Goal: Use online tool/utility: Utilize a website feature to perform a specific function

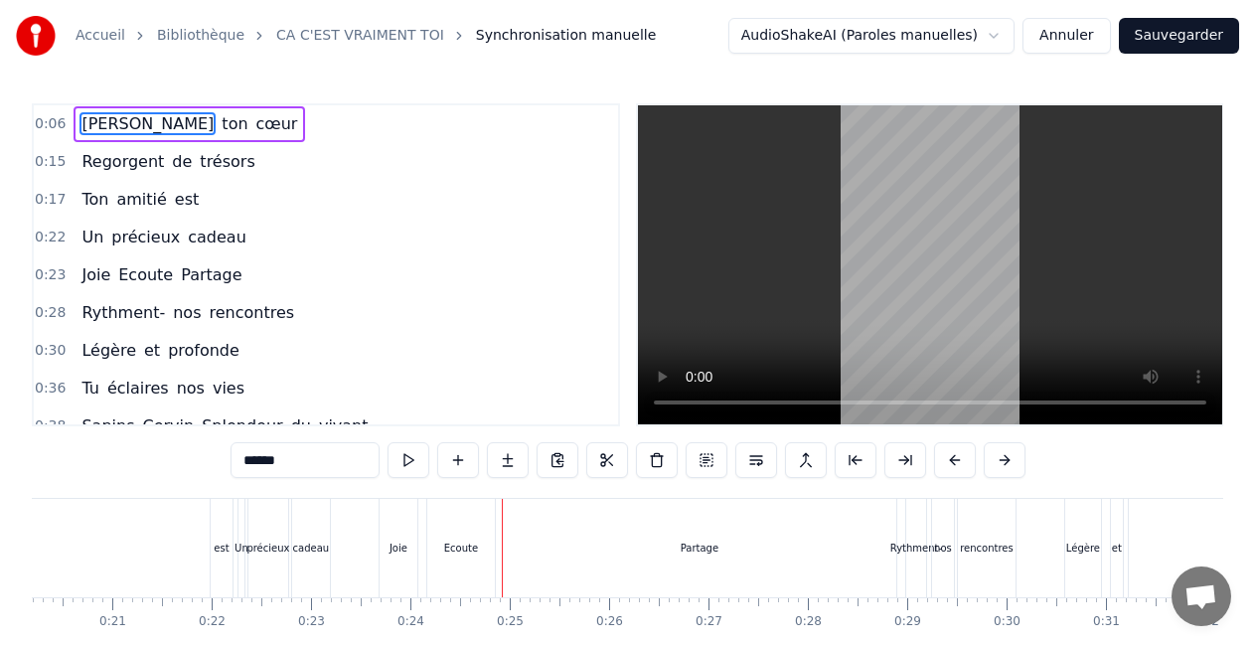
click at [1152, 29] on button "Sauvegarder" at bounding box center [1179, 36] width 120 height 36
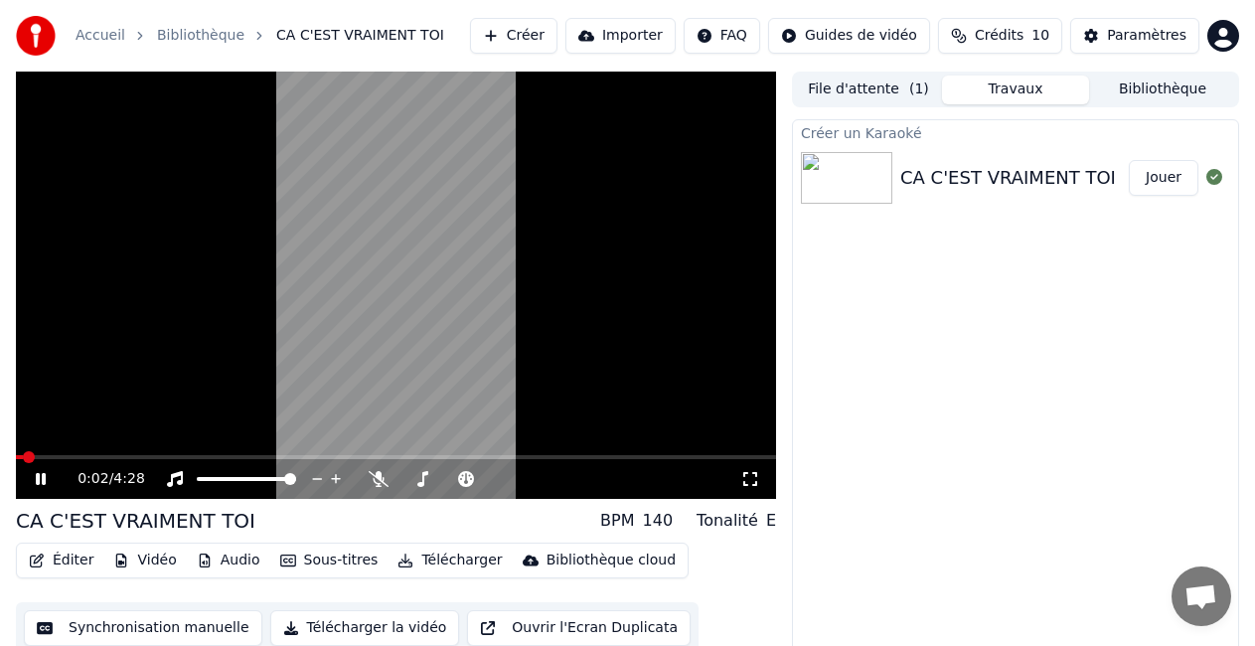
drag, startPoint x: 312, startPoint y: 389, endPoint x: 288, endPoint y: 413, distance: 33.7
click at [312, 388] on video at bounding box center [396, 285] width 760 height 427
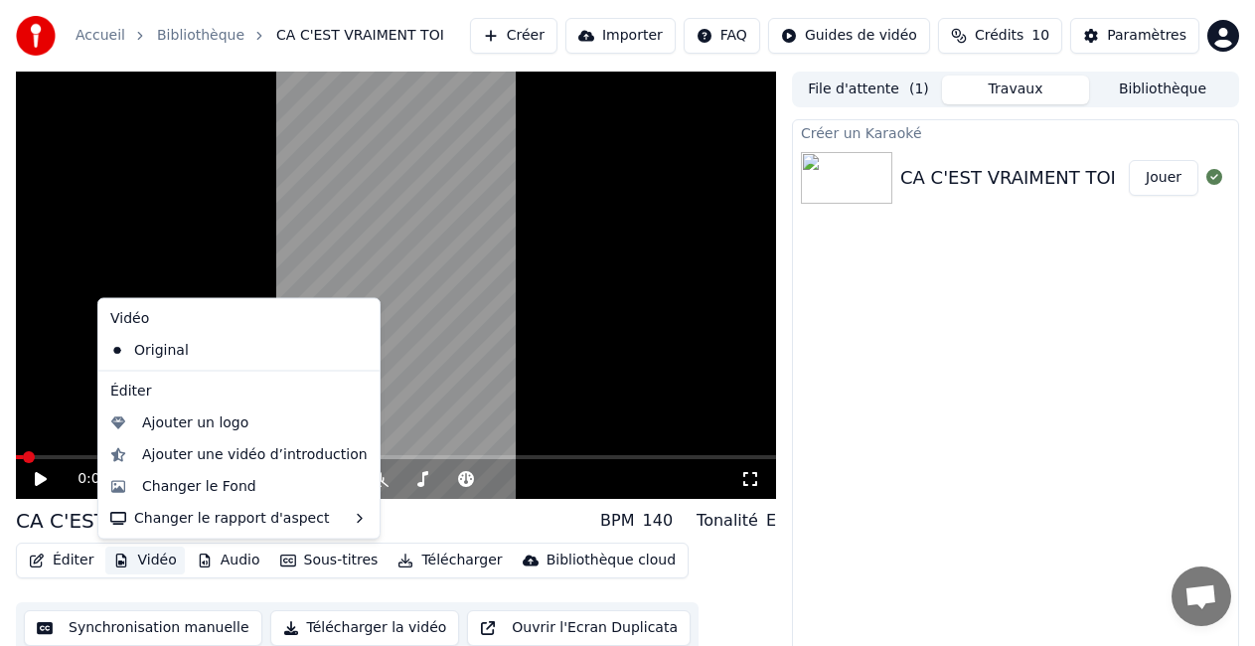
click at [148, 559] on button "Vidéo" at bounding box center [144, 560] width 78 height 28
click at [197, 490] on div "Changer le Fond" at bounding box center [199, 486] width 114 height 20
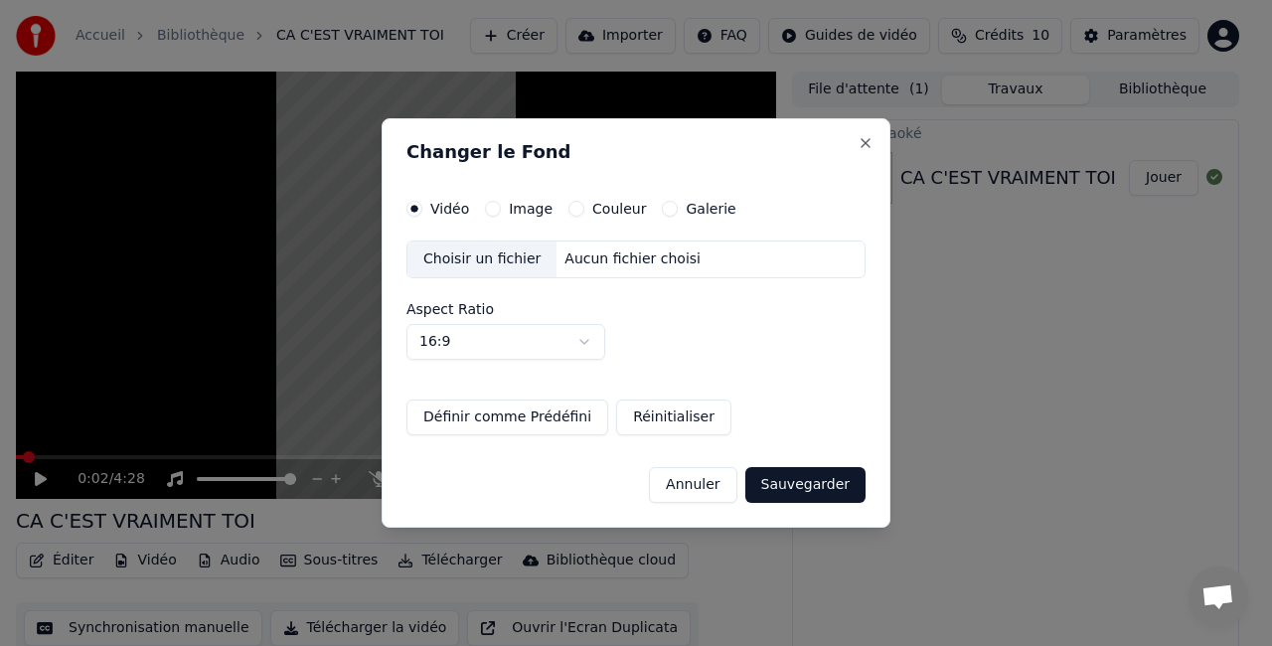
drag, startPoint x: 512, startPoint y: 207, endPoint x: 507, endPoint y: 198, distance: 10.2
click at [507, 198] on div "Changer le Fond Vidéo Image Couleur Galerie Choisir un fichier Aucun fichier ch…" at bounding box center [636, 322] width 509 height 409
click at [503, 209] on div "Image" at bounding box center [519, 209] width 68 height 16
click at [492, 209] on button "Image" at bounding box center [493, 209] width 16 height 16
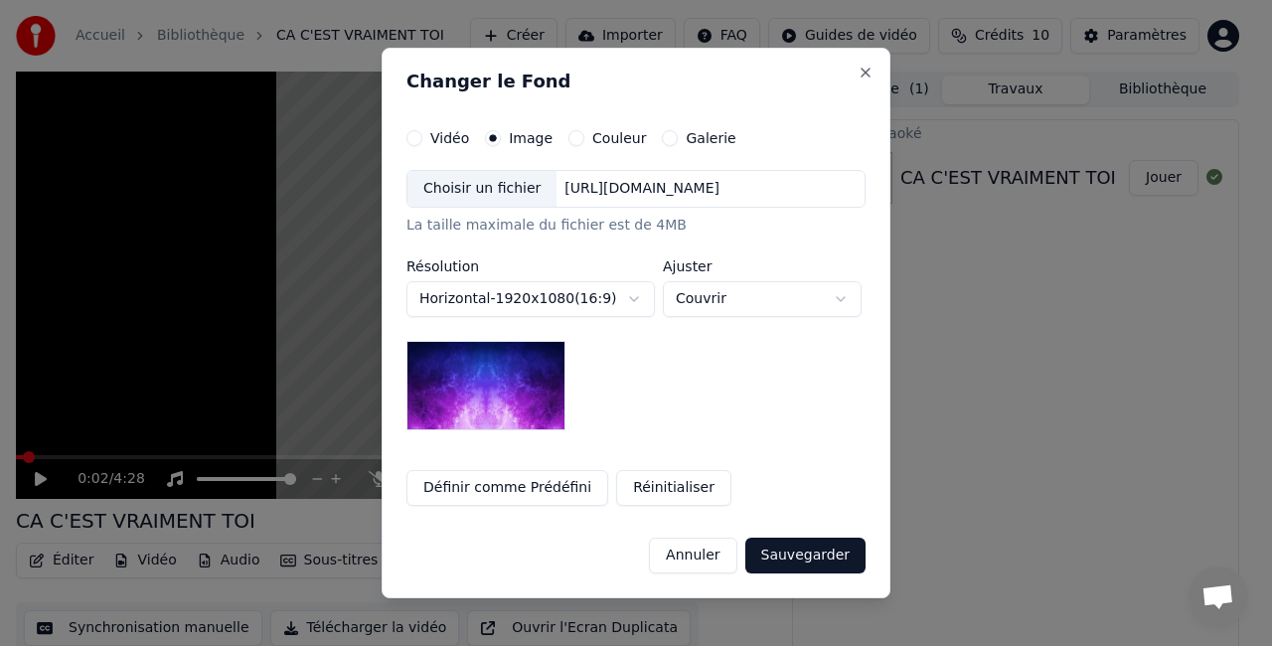
click at [521, 384] on img at bounding box center [485, 385] width 159 height 89
click at [832, 544] on button "Sauvegarder" at bounding box center [805, 556] width 120 height 36
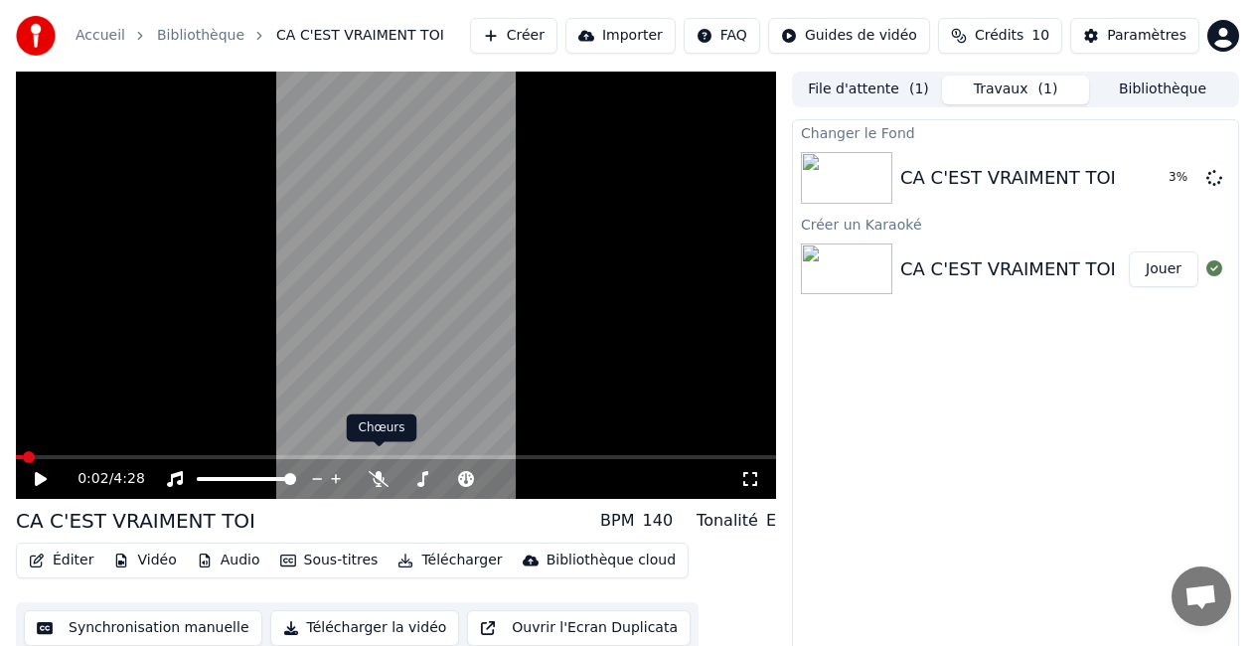
scroll to position [22, 0]
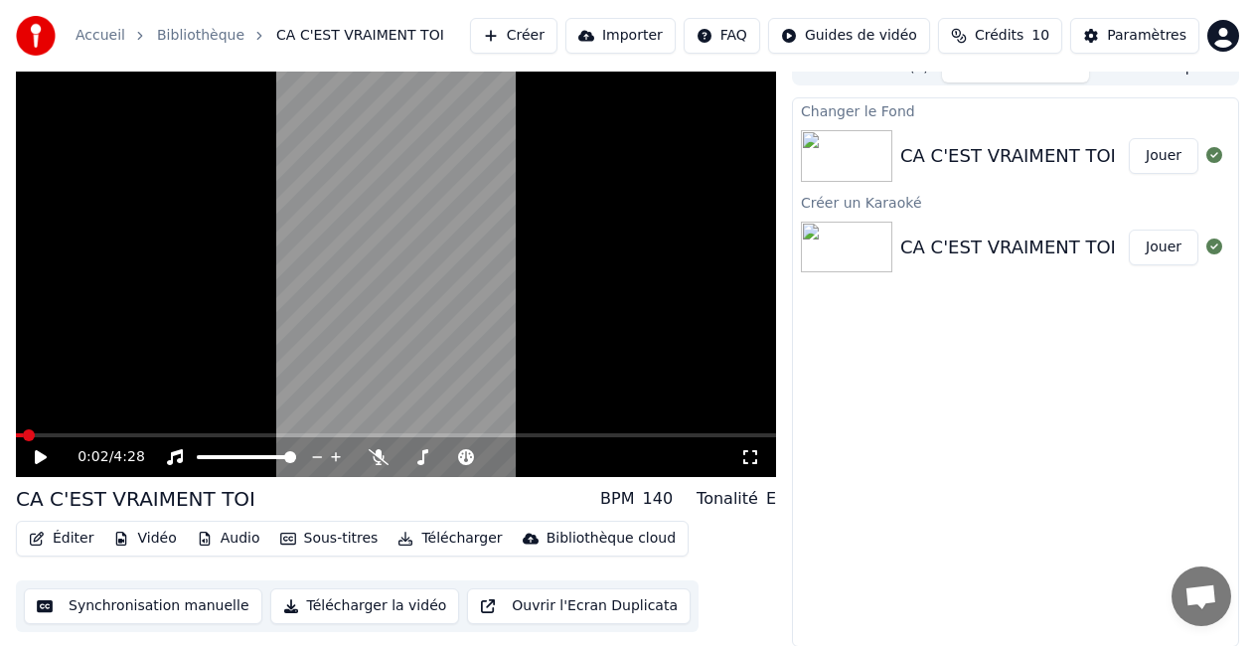
click at [1162, 158] on button "Jouer" at bounding box center [1164, 156] width 70 height 36
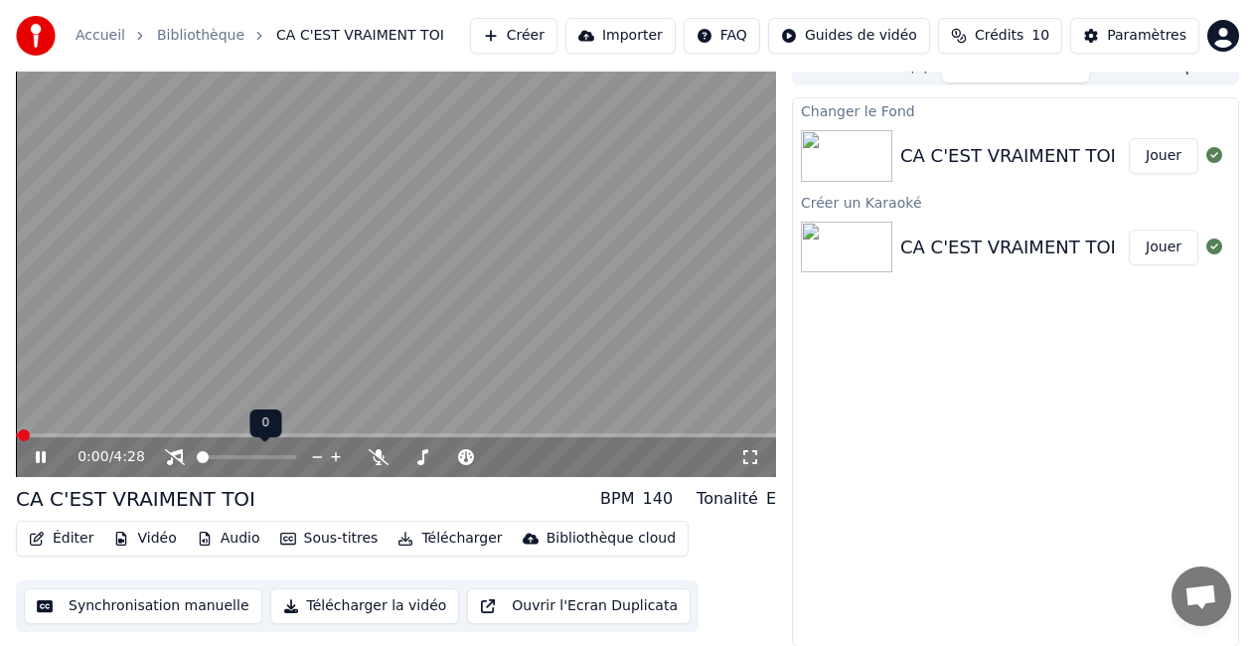
click at [197, 463] on span at bounding box center [203, 457] width 12 height 12
click at [377, 451] on icon at bounding box center [379, 457] width 20 height 16
click at [406, 456] on span at bounding box center [411, 457] width 12 height 12
click at [42, 456] on icon at bounding box center [41, 457] width 10 height 12
